Goal: Task Accomplishment & Management: Manage account settings

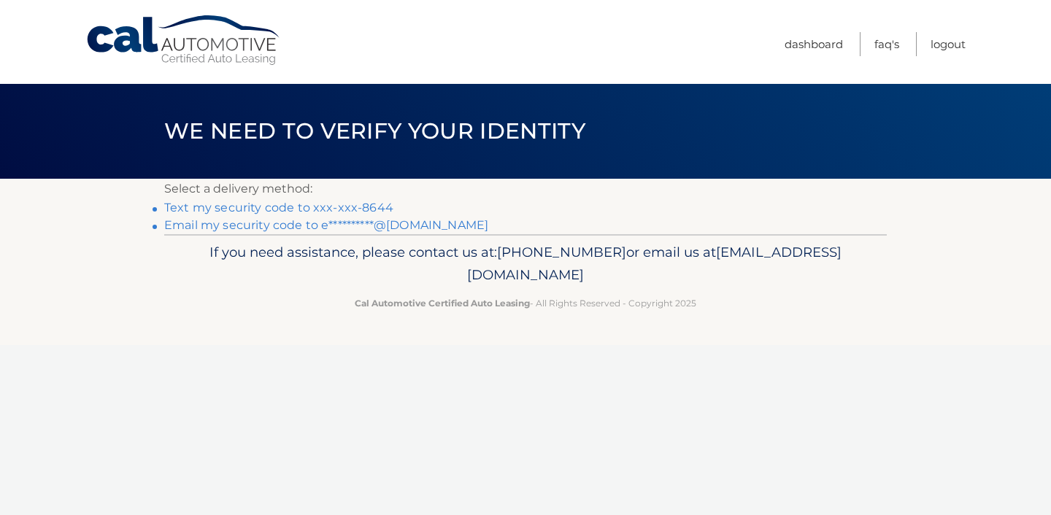
click at [331, 205] on link "Text my security code to xxx-xxx-8644" at bounding box center [278, 208] width 229 height 14
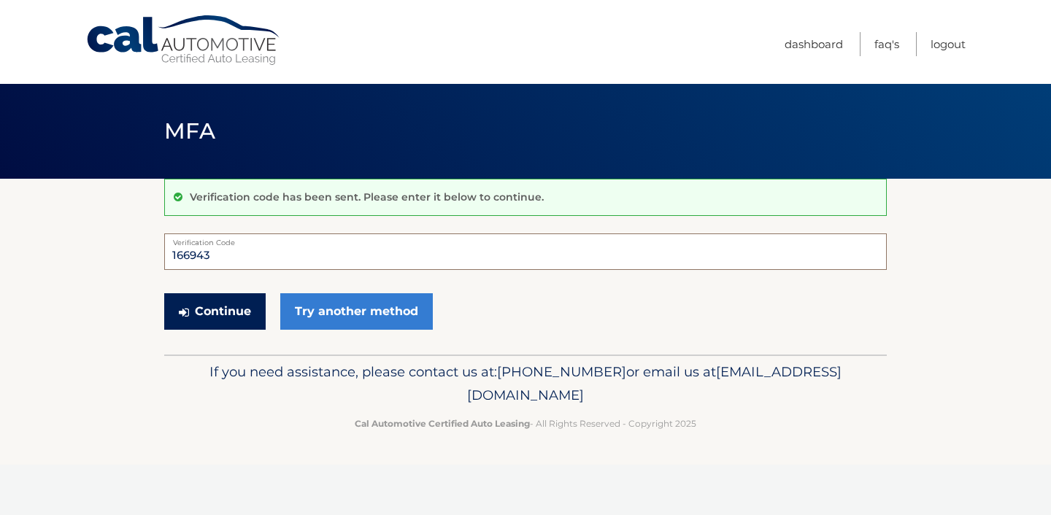
type input "166943"
click at [253, 315] on button "Continue" at bounding box center [214, 312] width 101 height 37
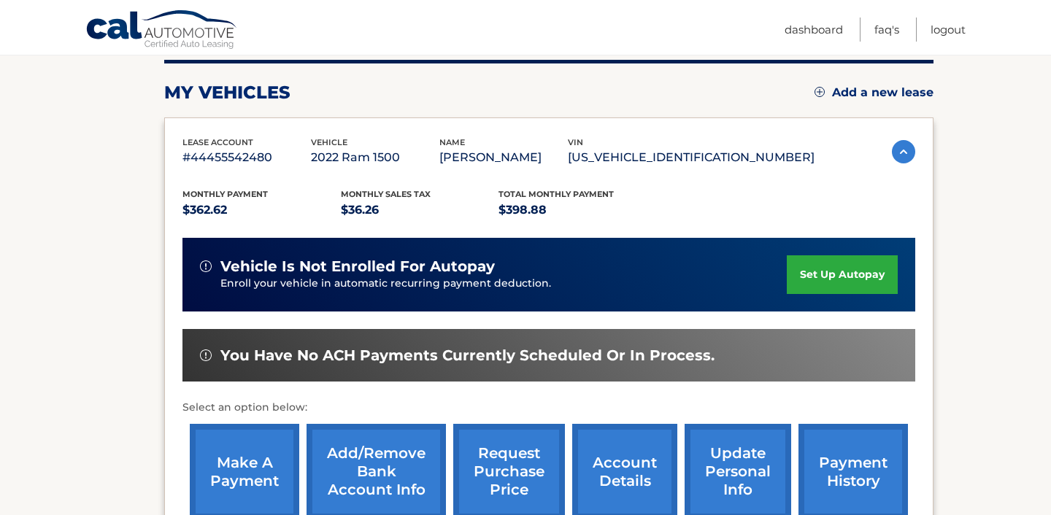
scroll to position [188, 0]
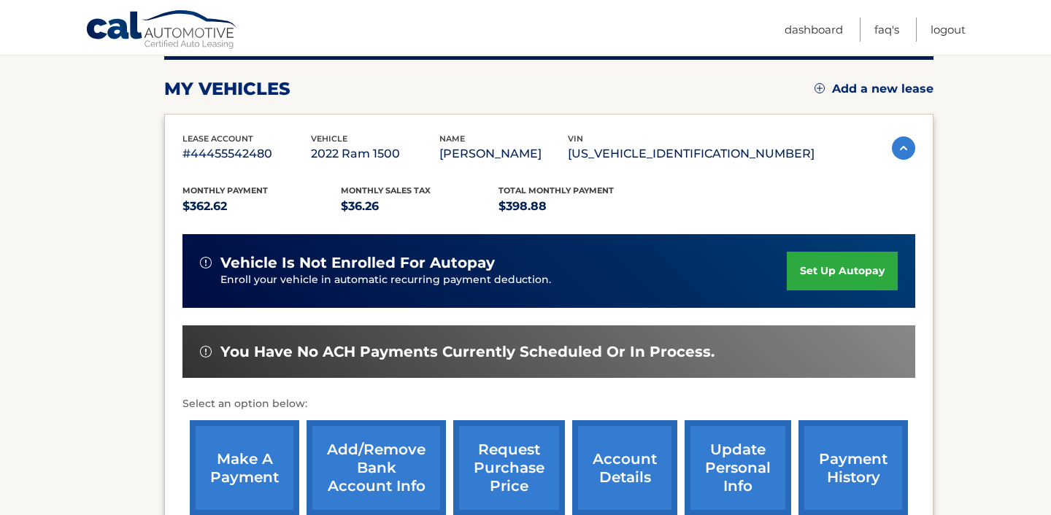
click at [245, 458] on link "make a payment" at bounding box center [245, 469] width 110 height 96
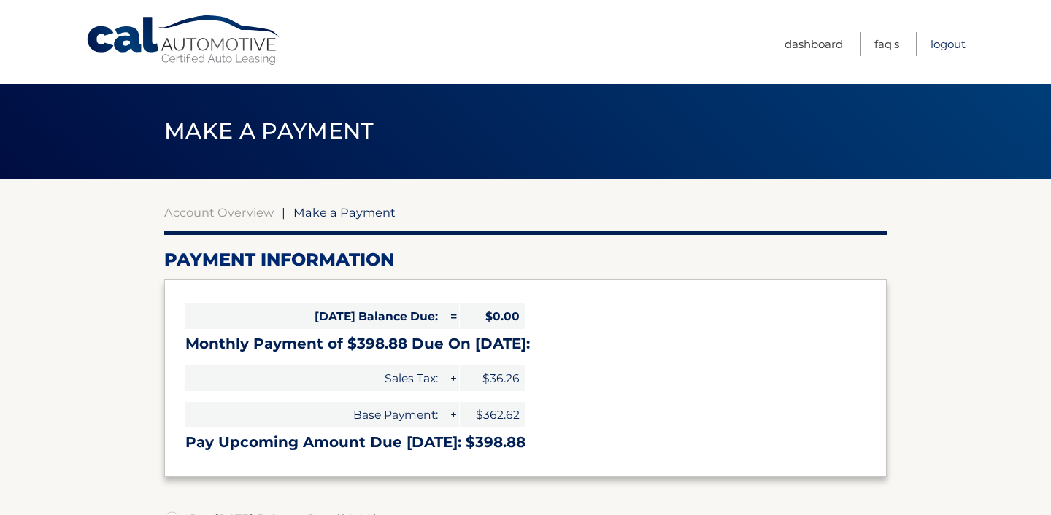
click at [943, 47] on link "Logout" at bounding box center [948, 44] width 35 height 24
